Goal: Information Seeking & Learning: Learn about a topic

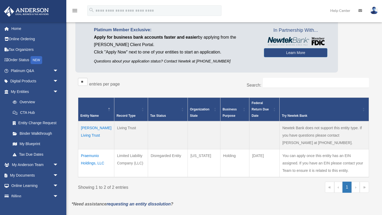
scroll to position [37, 0]
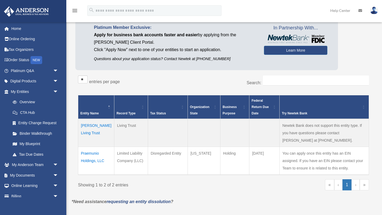
click at [82, 132] on td "Mable Dean Blake Living Trust" at bounding box center [96, 133] width 36 height 28
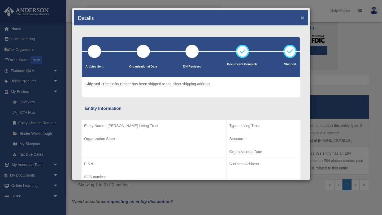
click at [303, 17] on button "×" at bounding box center [302, 18] width 3 height 6
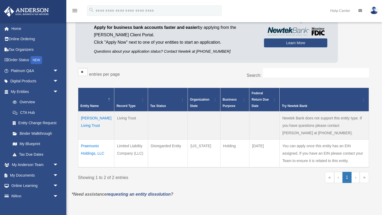
scroll to position [46, 0]
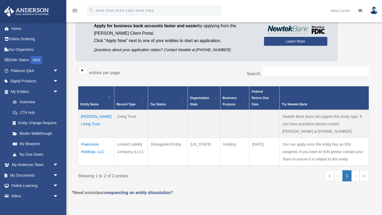
click at [87, 146] on td "Praemunio Holdings, LLC" at bounding box center [96, 152] width 36 height 28
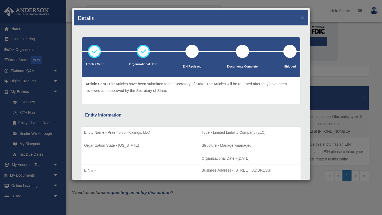
scroll to position [12, 0]
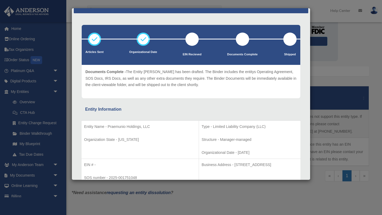
click at [360, 69] on div "Details × Articles Sent Organizational Date" at bounding box center [191, 107] width 382 height 215
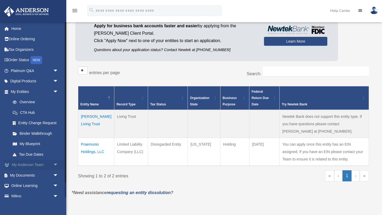
scroll to position [16, 0]
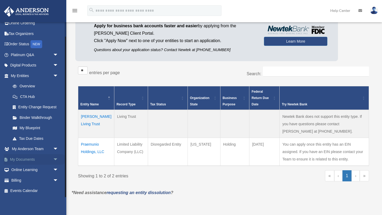
click at [56, 159] on span "arrow_drop_down" at bounding box center [58, 159] width 11 height 11
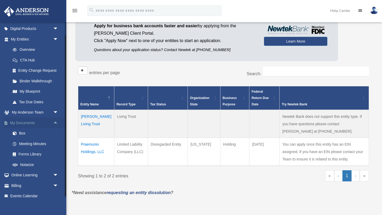
scroll to position [58, 0]
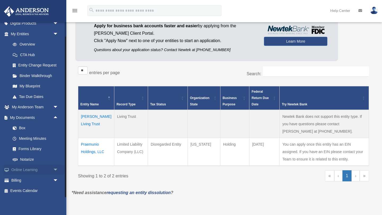
click at [57, 170] on span "arrow_drop_down" at bounding box center [58, 170] width 11 height 11
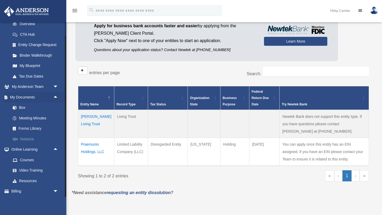
scroll to position [89, 0]
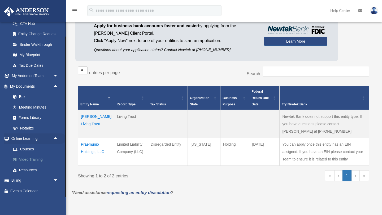
click at [32, 161] on link "Video Training" at bounding box center [36, 160] width 59 height 11
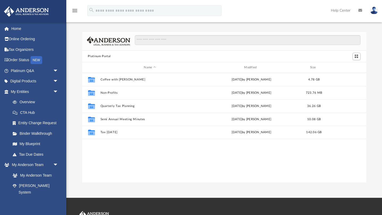
scroll to position [120, 284]
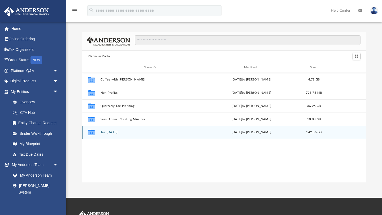
click at [111, 133] on button "Tax [DATE]" at bounding box center [149, 132] width 99 height 3
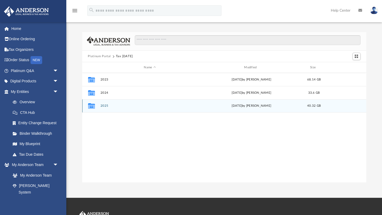
click at [105, 106] on button "2025" at bounding box center [149, 105] width 99 height 3
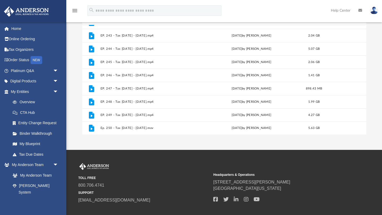
scroll to position [77, 0]
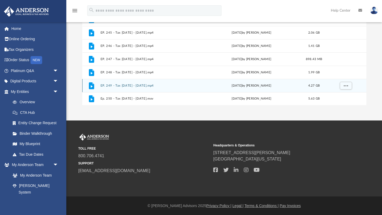
click at [116, 86] on button "EP. 249 - Tax Tuesday - July 29th, 2025.mp4" at bounding box center [149, 85] width 99 height 3
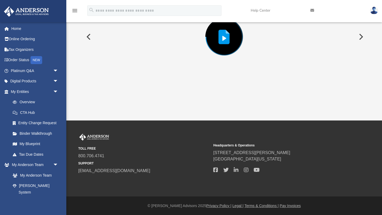
scroll to position [32, 0]
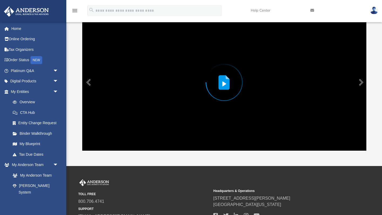
click at [229, 84] on icon "Preview" at bounding box center [224, 82] width 11 height 15
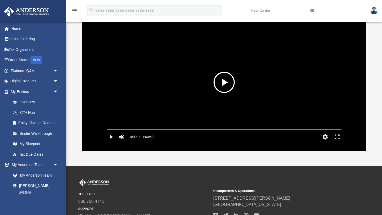
click at [229, 84] on button "File preview" at bounding box center [223, 82] width 21 height 21
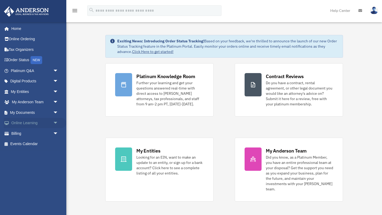
click at [58, 125] on span "arrow_drop_down" at bounding box center [58, 123] width 11 height 11
click at [35, 147] on link "Video Training" at bounding box center [36, 144] width 59 height 11
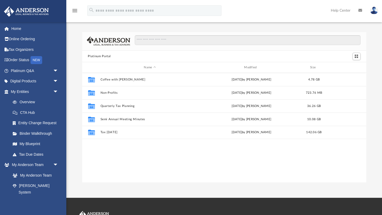
scroll to position [120, 284]
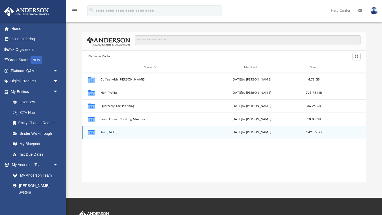
click at [111, 133] on button "Tax [DATE]" at bounding box center [149, 132] width 99 height 3
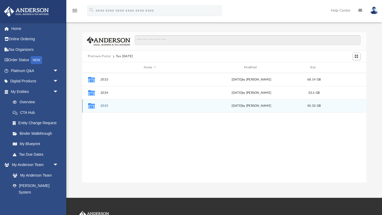
click at [103, 107] on button "2025" at bounding box center [149, 105] width 99 height 3
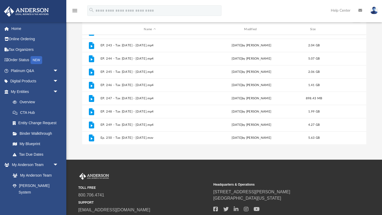
scroll to position [77, 0]
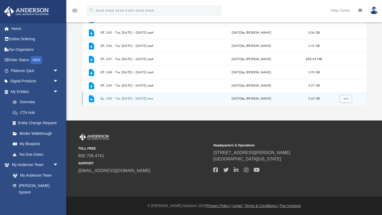
click at [130, 97] on button "Ep. 250 - Tax [DATE] - [DATE].mov" at bounding box center [149, 98] width 99 height 3
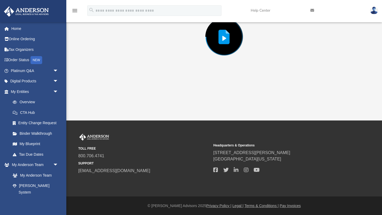
scroll to position [32, 0]
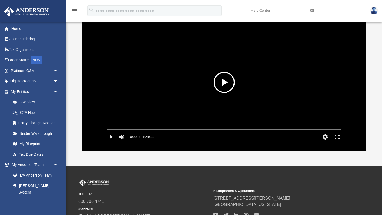
click at [220, 77] on button "File preview" at bounding box center [223, 82] width 21 height 21
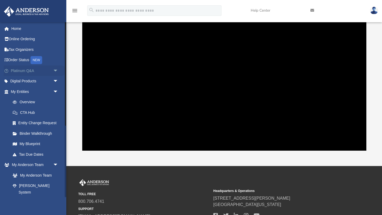
click at [55, 70] on span "arrow_drop_down" at bounding box center [58, 71] width 11 height 11
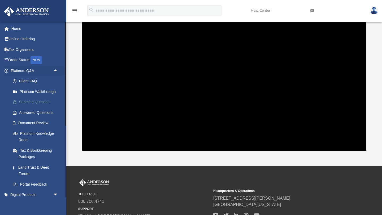
click at [34, 101] on link "Submit a Question" at bounding box center [36, 102] width 59 height 11
click at [36, 114] on link "Answered Questions" at bounding box center [36, 112] width 59 height 11
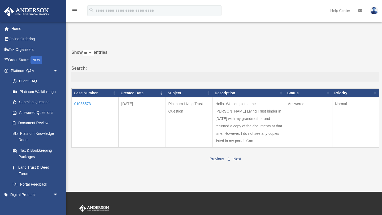
click at [296, 105] on td "Answered" at bounding box center [308, 123] width 47 height 50
click at [55, 69] on span "arrow_drop_down" at bounding box center [58, 71] width 11 height 11
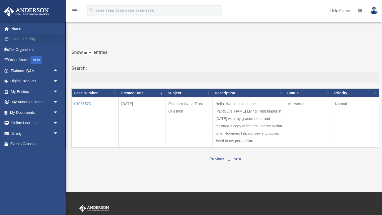
click at [26, 40] on link "Online Ordering" at bounding box center [35, 39] width 63 height 11
